Goal: Information Seeking & Learning: Learn about a topic

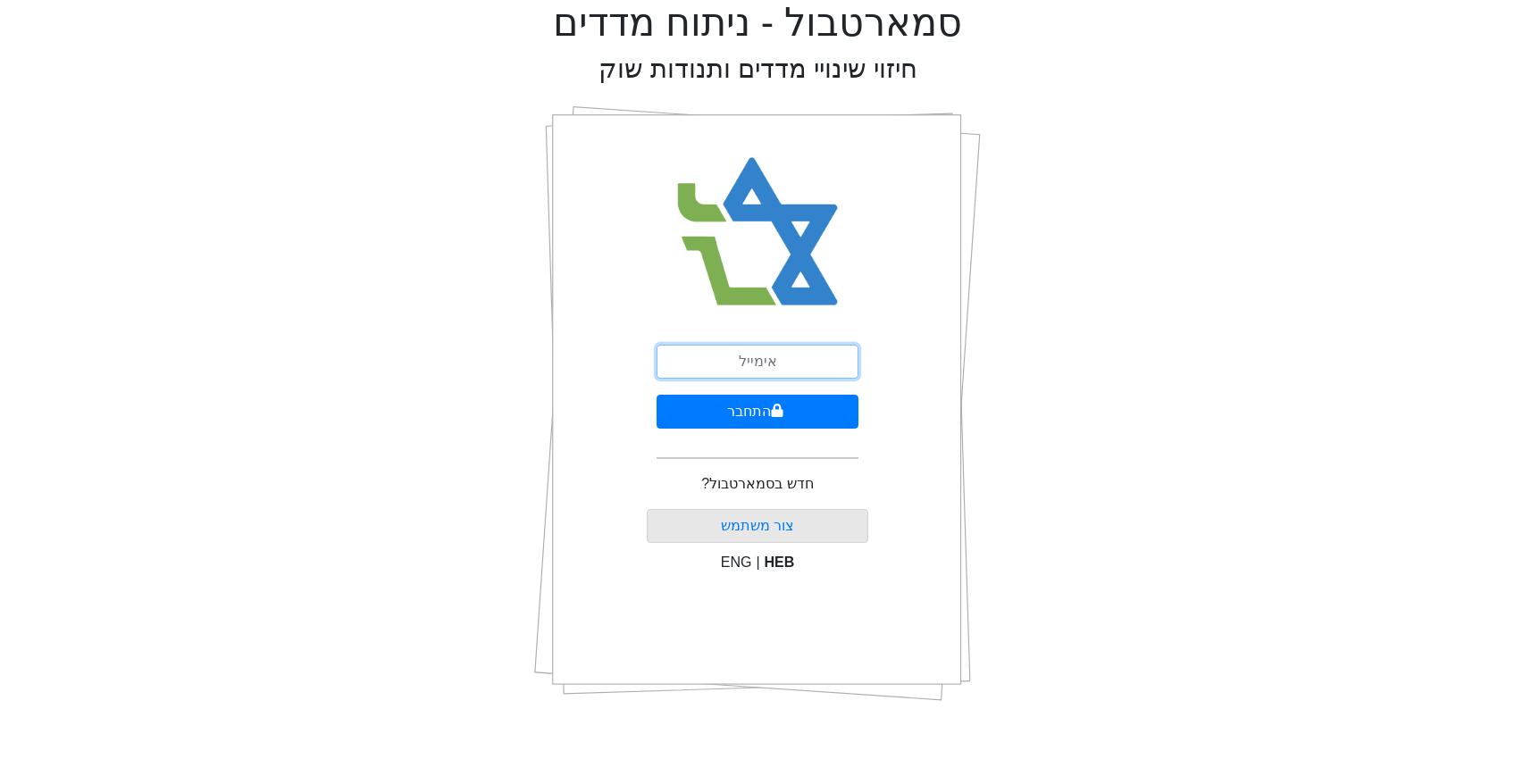
click at [730, 361] on input "email" at bounding box center [758, 362] width 202 height 34
type input "[PERSON_NAME][EMAIL_ADDRESS][DOMAIN_NAME]"
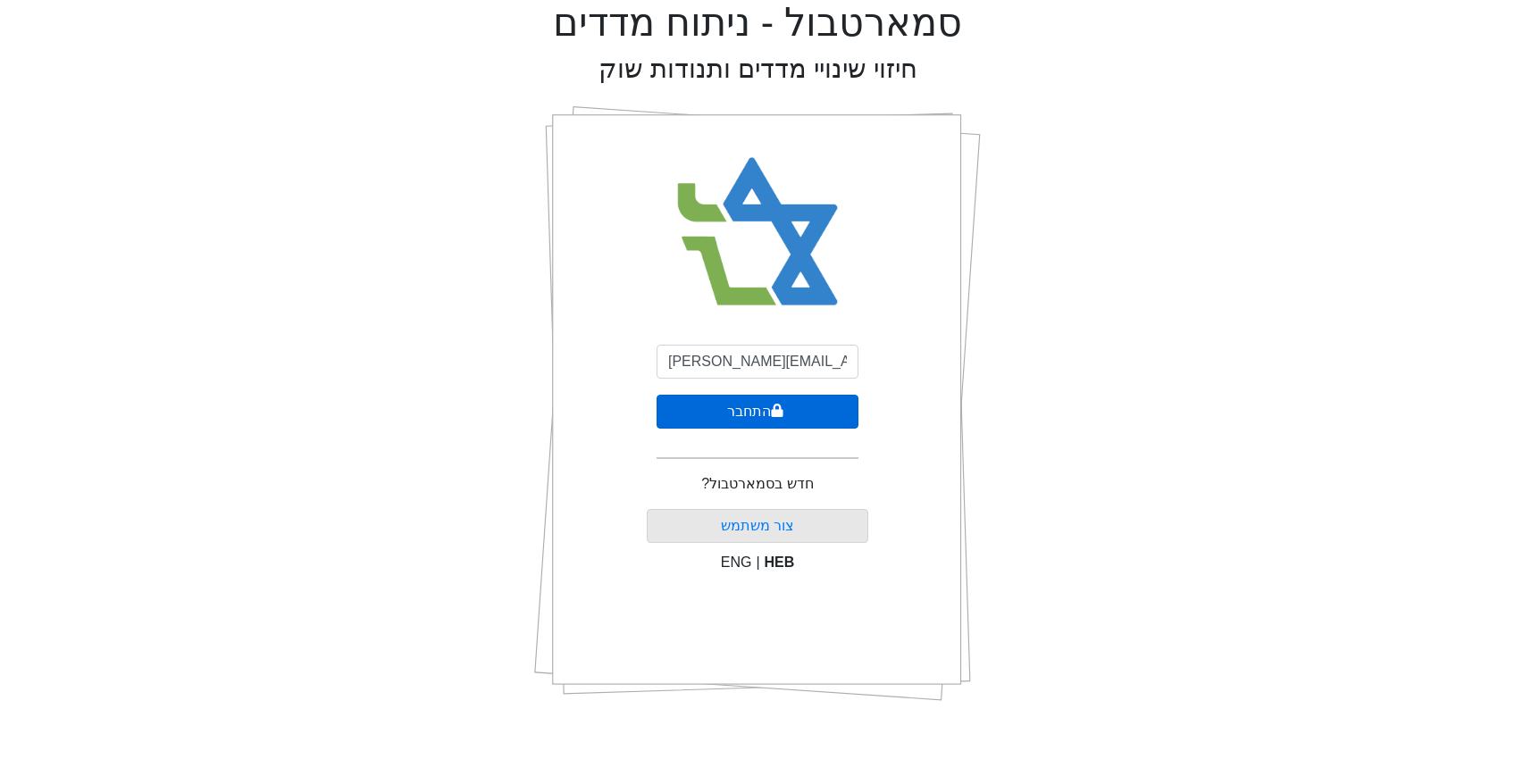
click at [742, 406] on button "התחבר" at bounding box center [758, 412] width 202 height 34
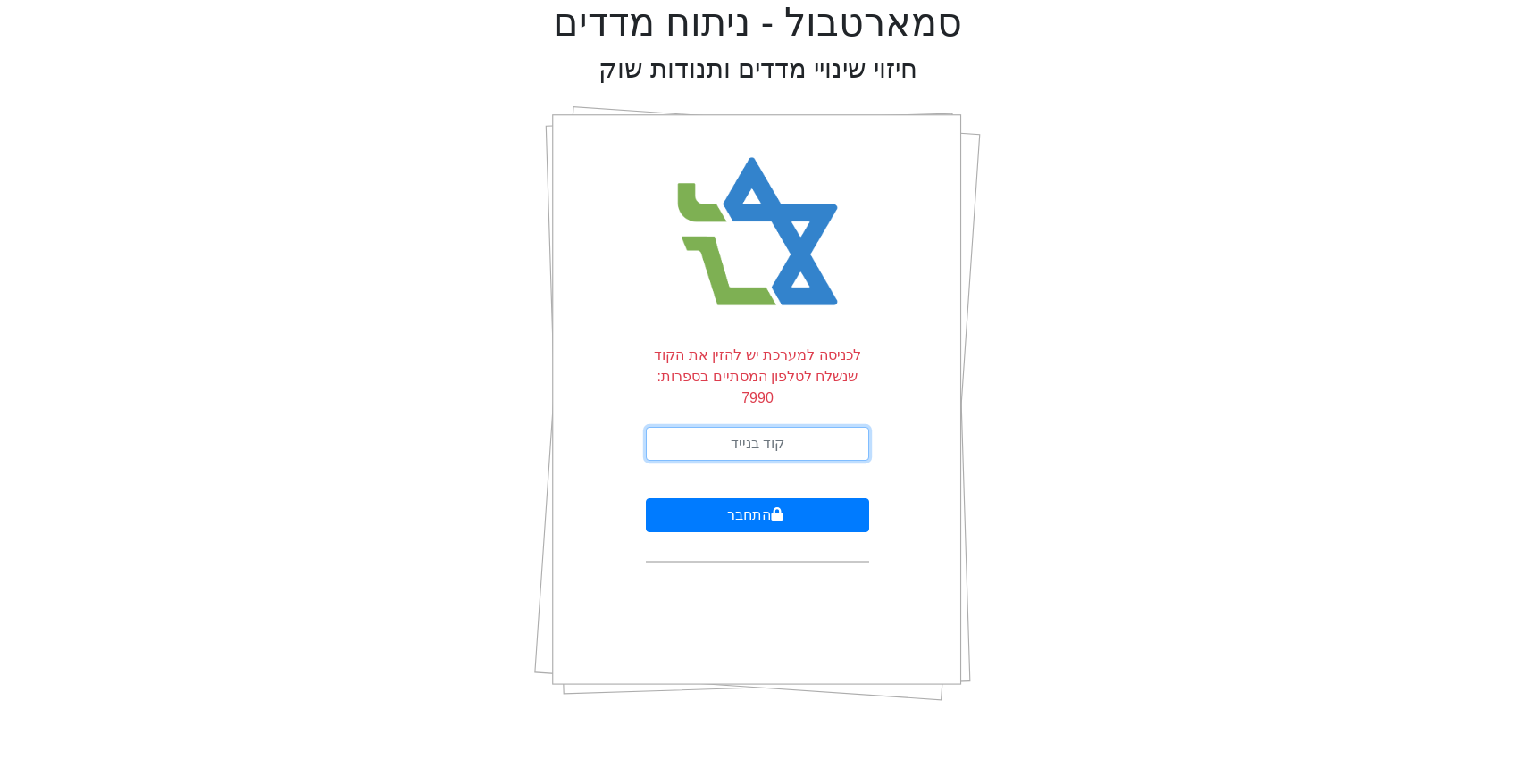
click at [753, 427] on input "text" at bounding box center [758, 444] width 223 height 34
type input "055660"
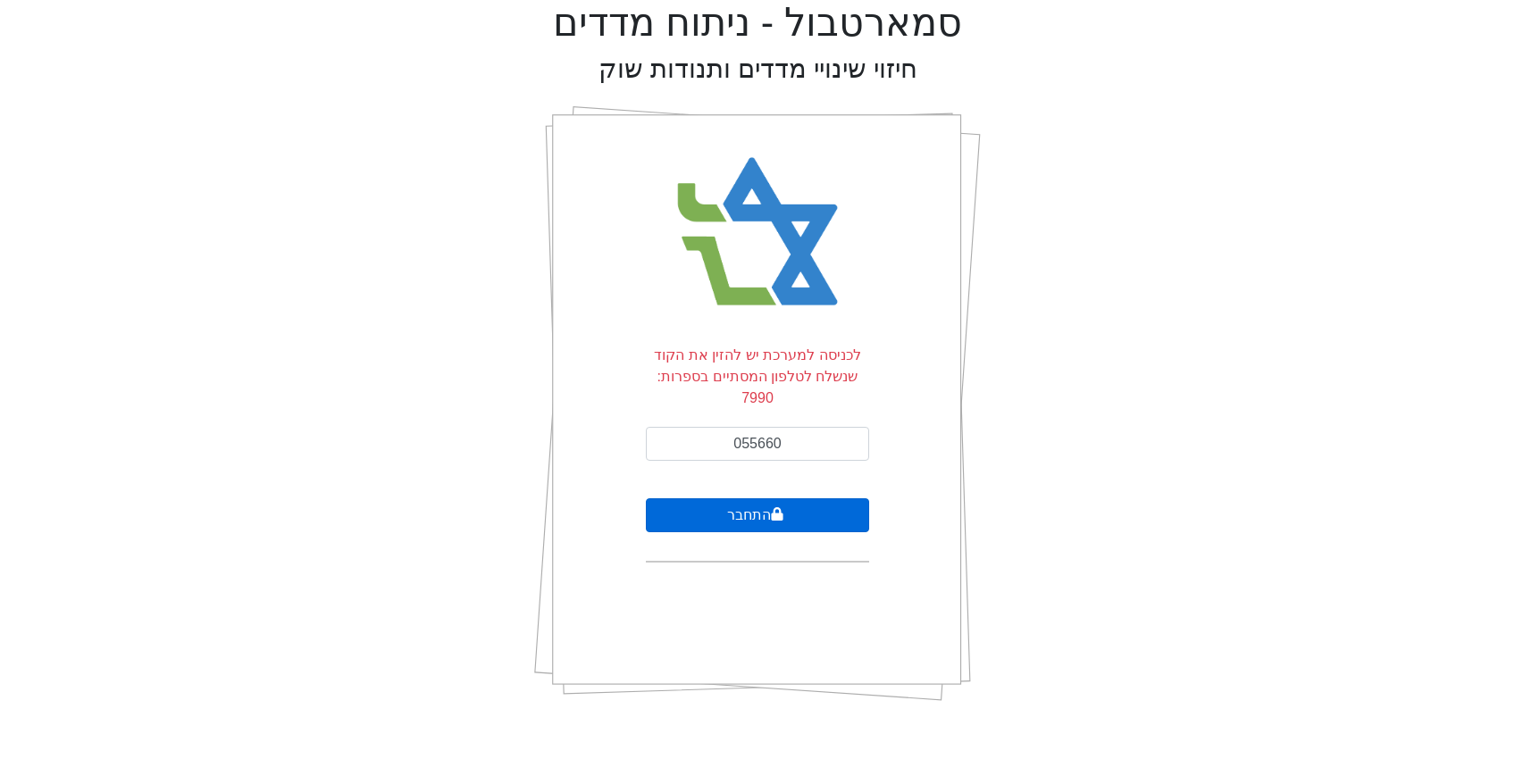
click at [742, 499] on button "התחבר" at bounding box center [758, 516] width 223 height 34
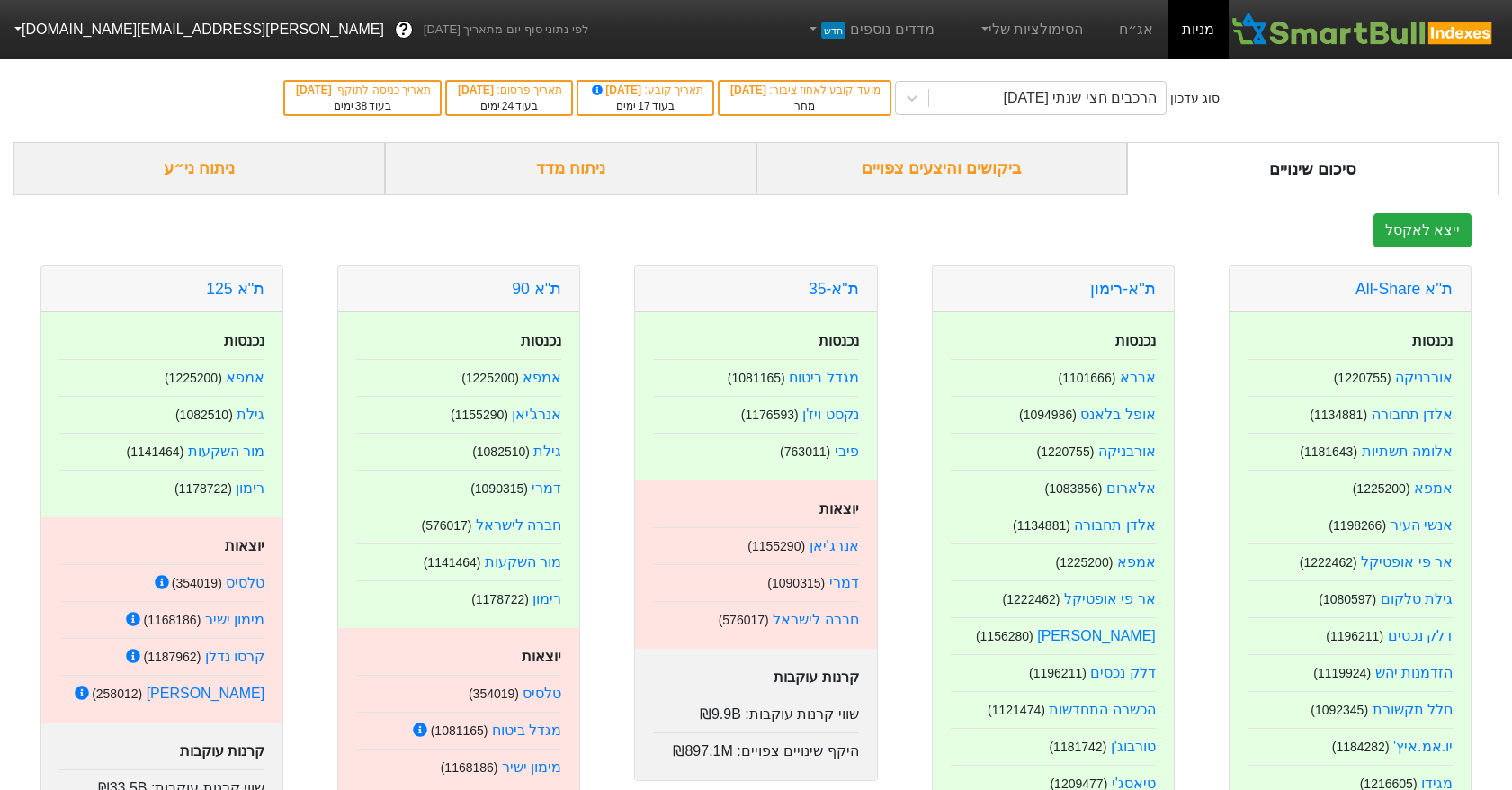
click at [920, 173] on div "ביקושים והיצעים צפויים" at bounding box center [942, 168] width 372 height 53
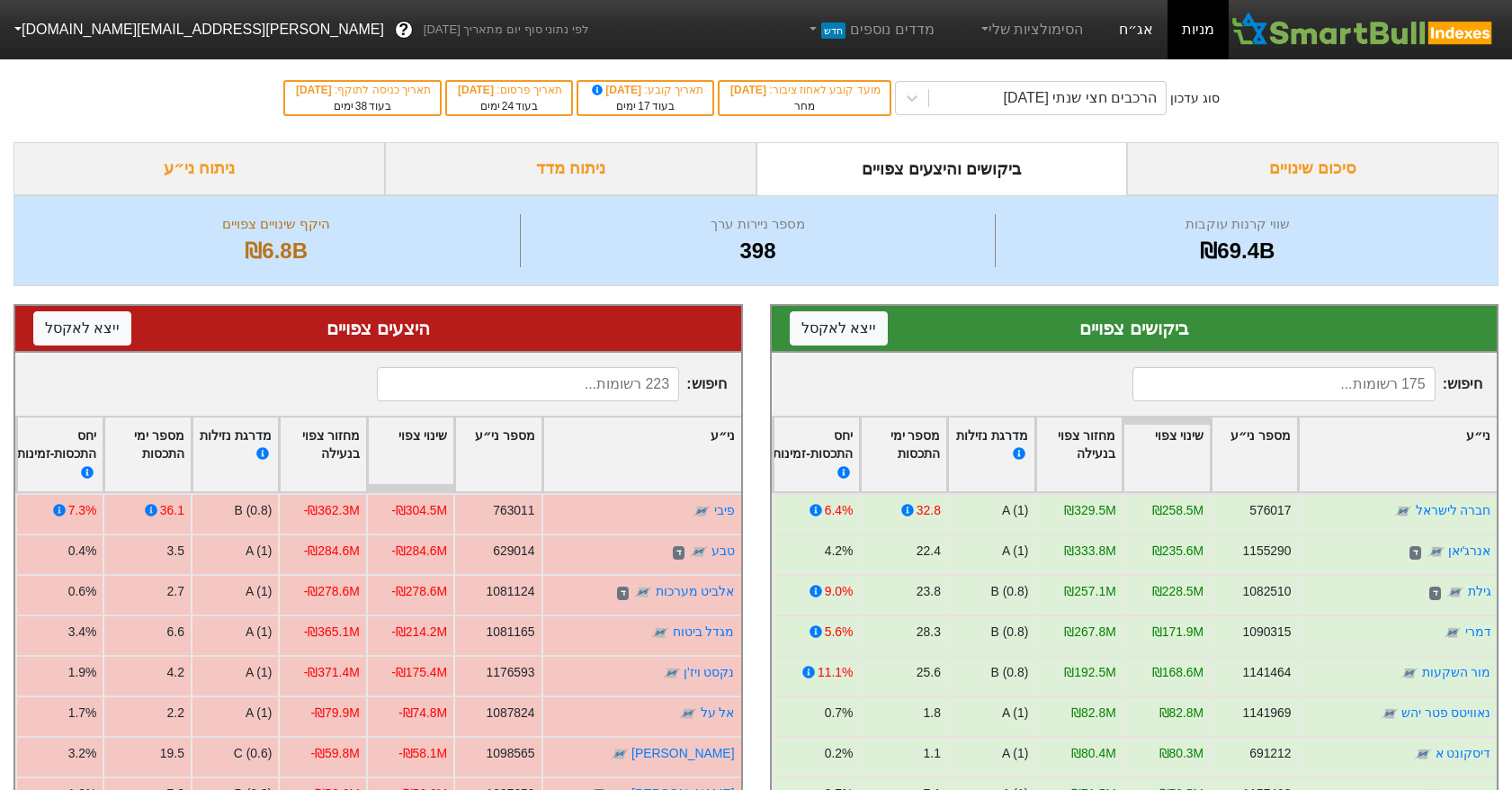
click at [1135, 31] on link "אג״ח" at bounding box center [1136, 30] width 63 height 60
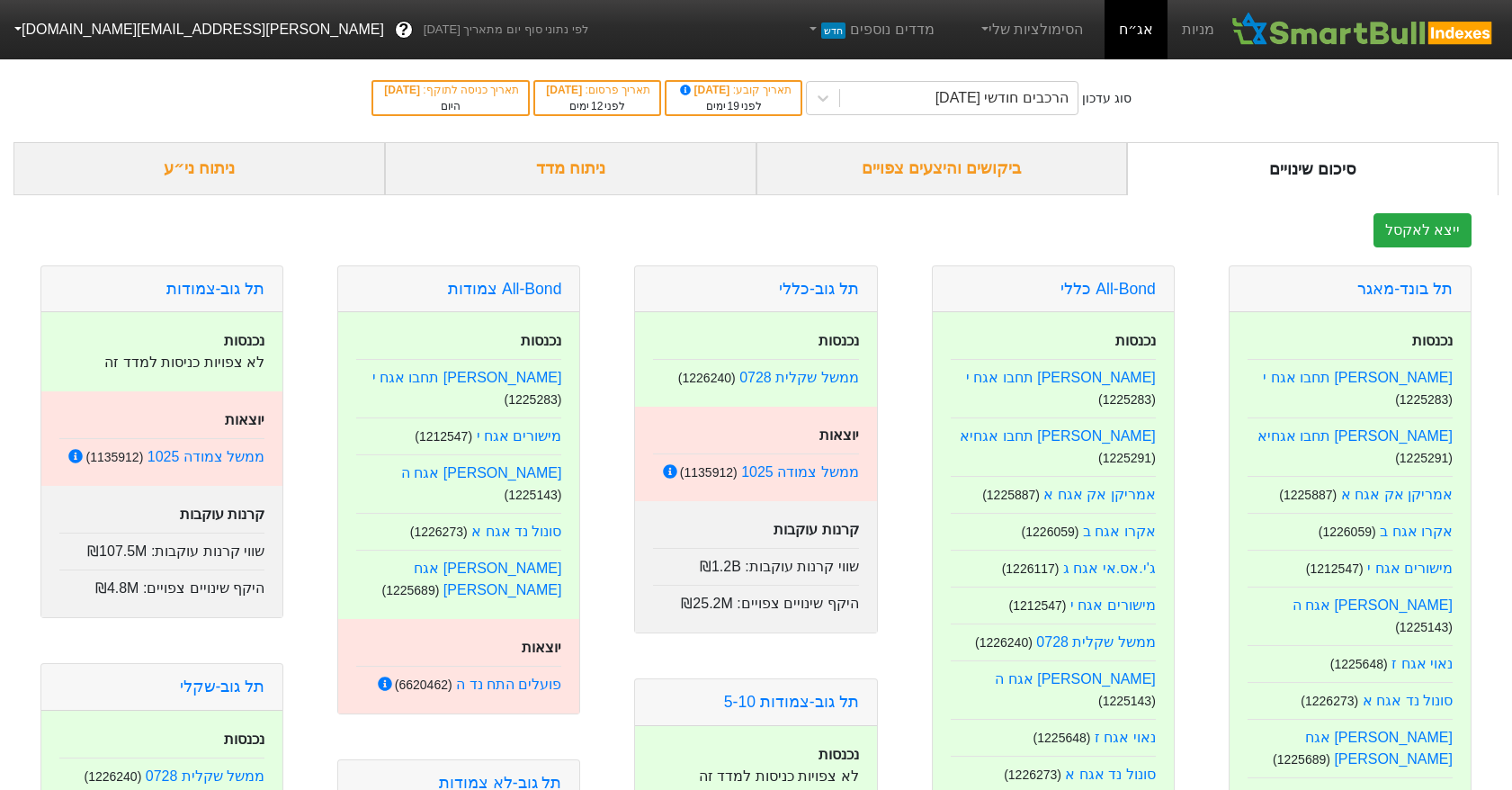
click at [909, 159] on div "ביקושים והיצעים צפויים" at bounding box center [942, 168] width 372 height 53
